Goal: Task Accomplishment & Management: Use online tool/utility

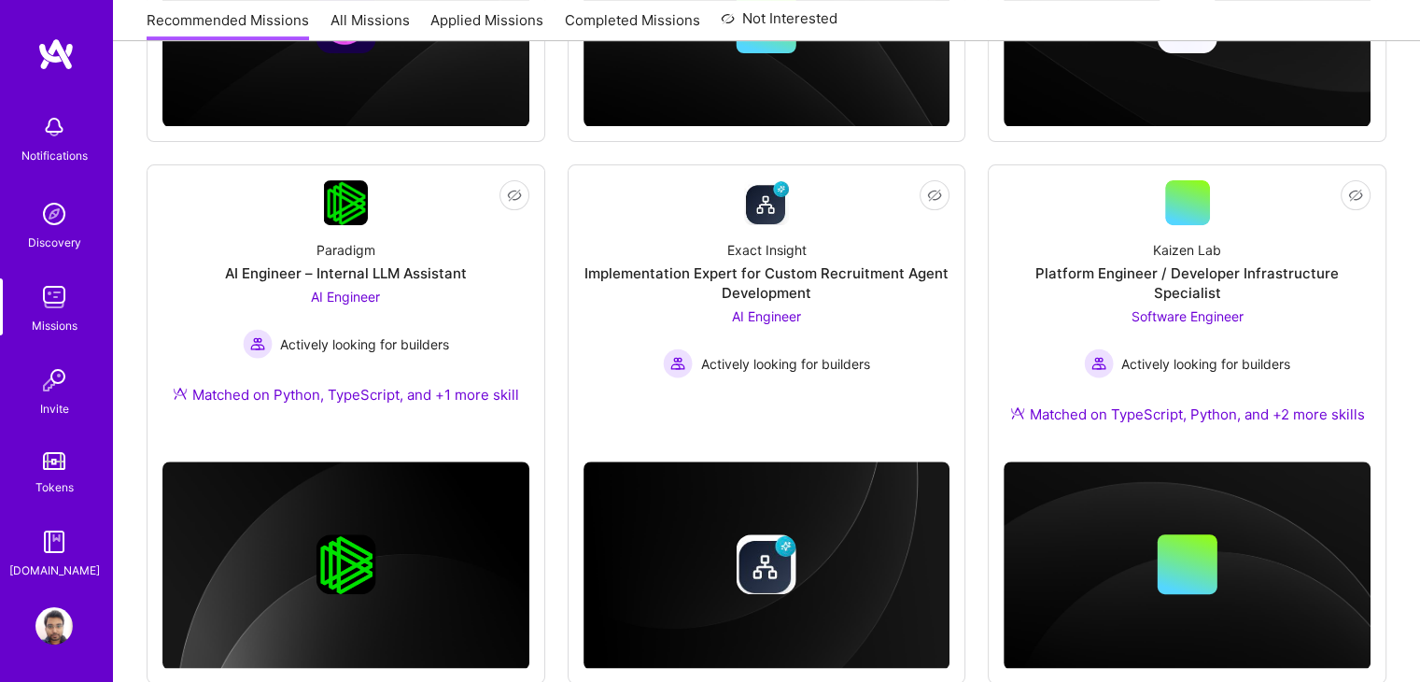
scroll to position [698, 0]
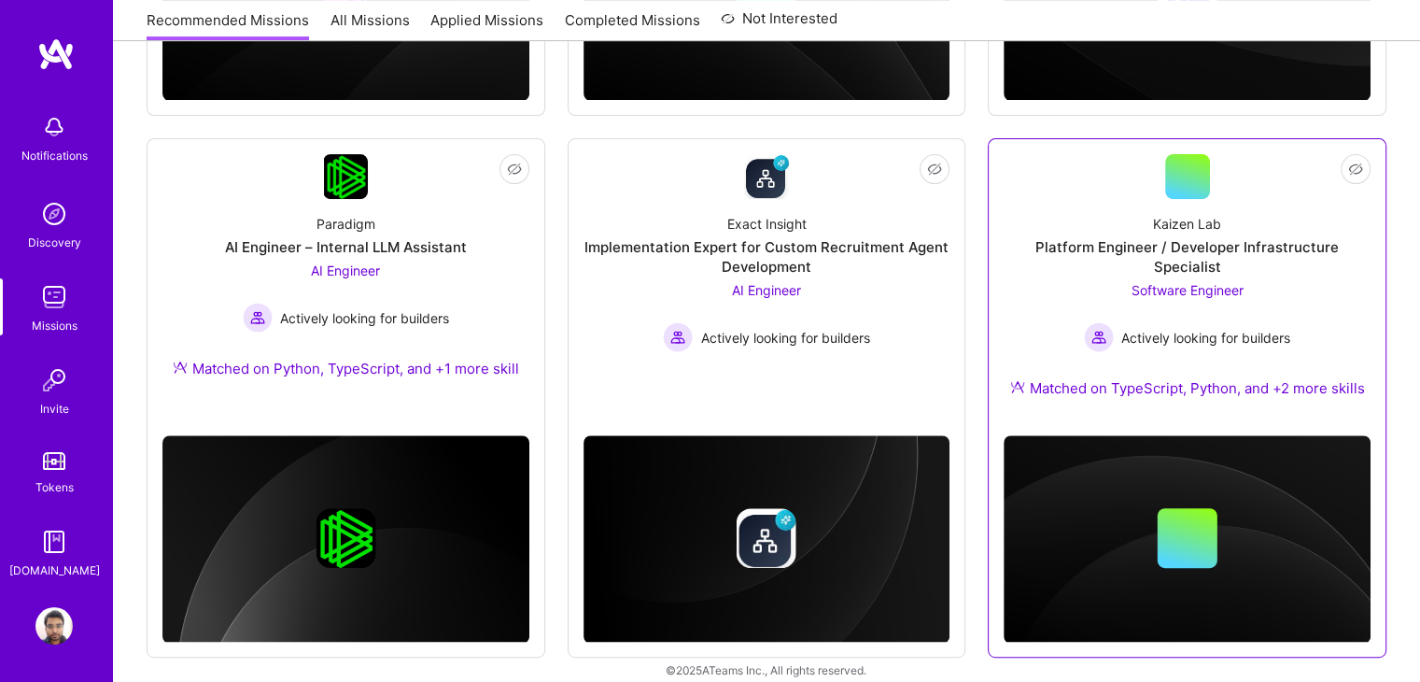
click at [1071, 261] on div "Kaizen Lab Platform Engineer / Developer Infrastructure Specialist Software Eng…" at bounding box center [1187, 309] width 367 height 221
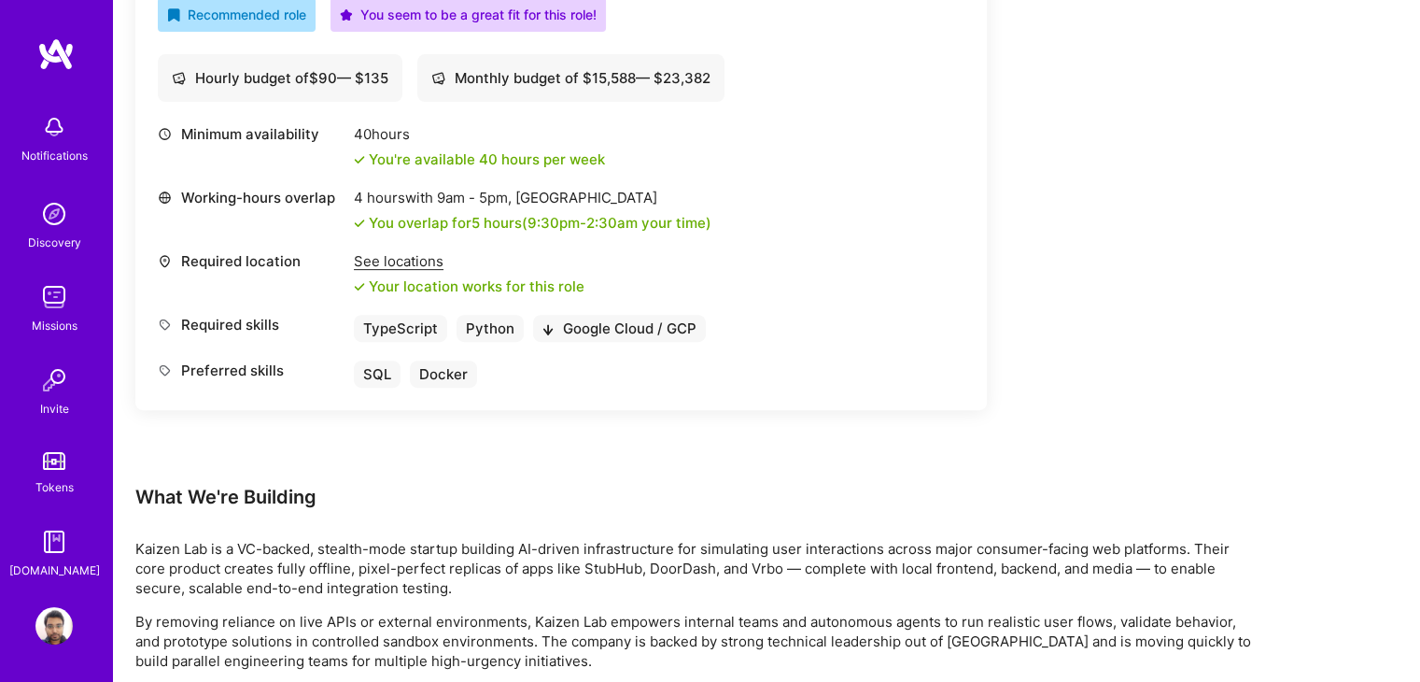
scroll to position [710, 0]
